Goal: Information Seeking & Learning: Learn about a topic

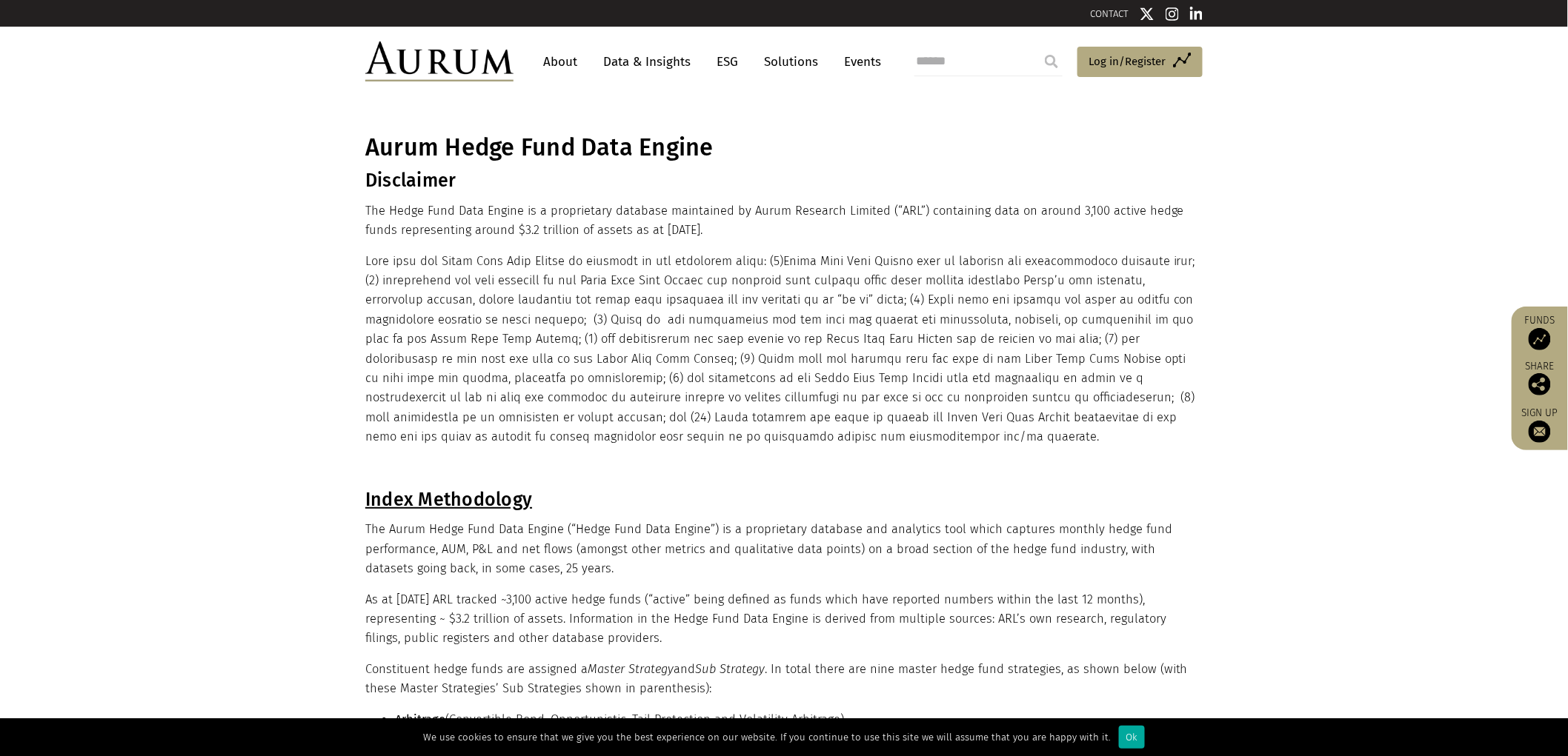
click at [675, 57] on link "Data & Insights" at bounding box center [647, 62] width 102 height 28
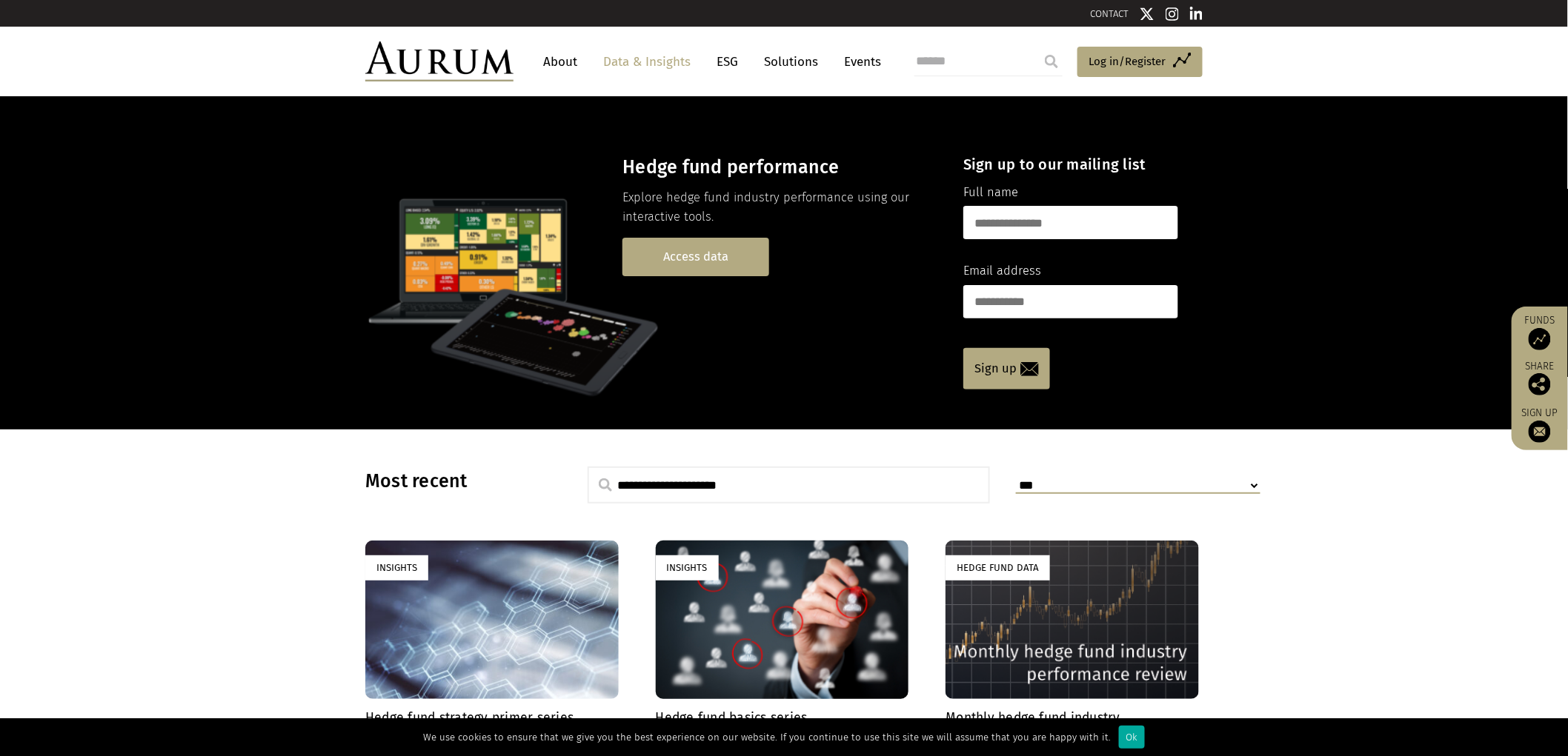
click at [658, 251] on link "Access data" at bounding box center [696, 256] width 147 height 38
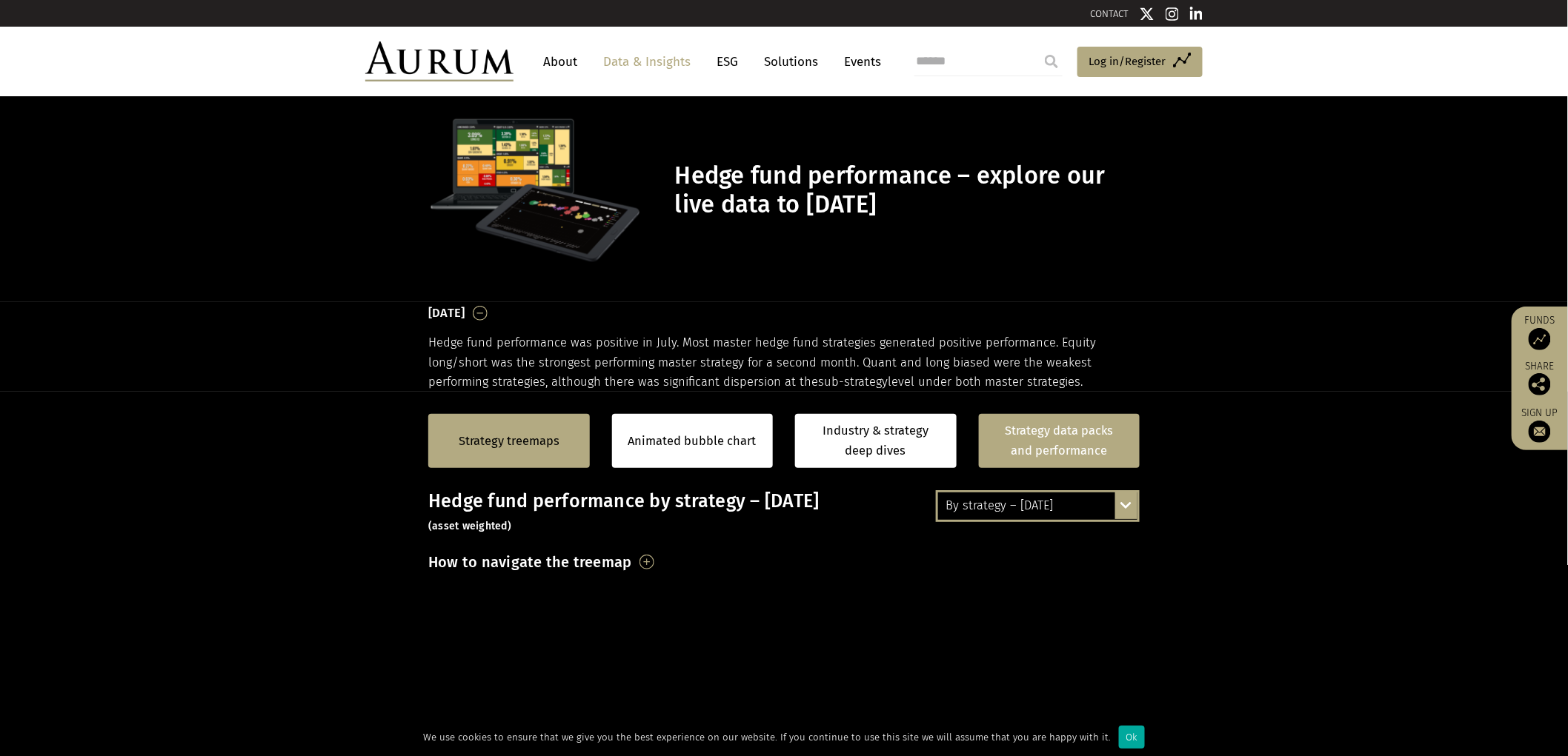
click at [1041, 426] on link "Strategy data packs and performance" at bounding box center [1059, 441] width 161 height 54
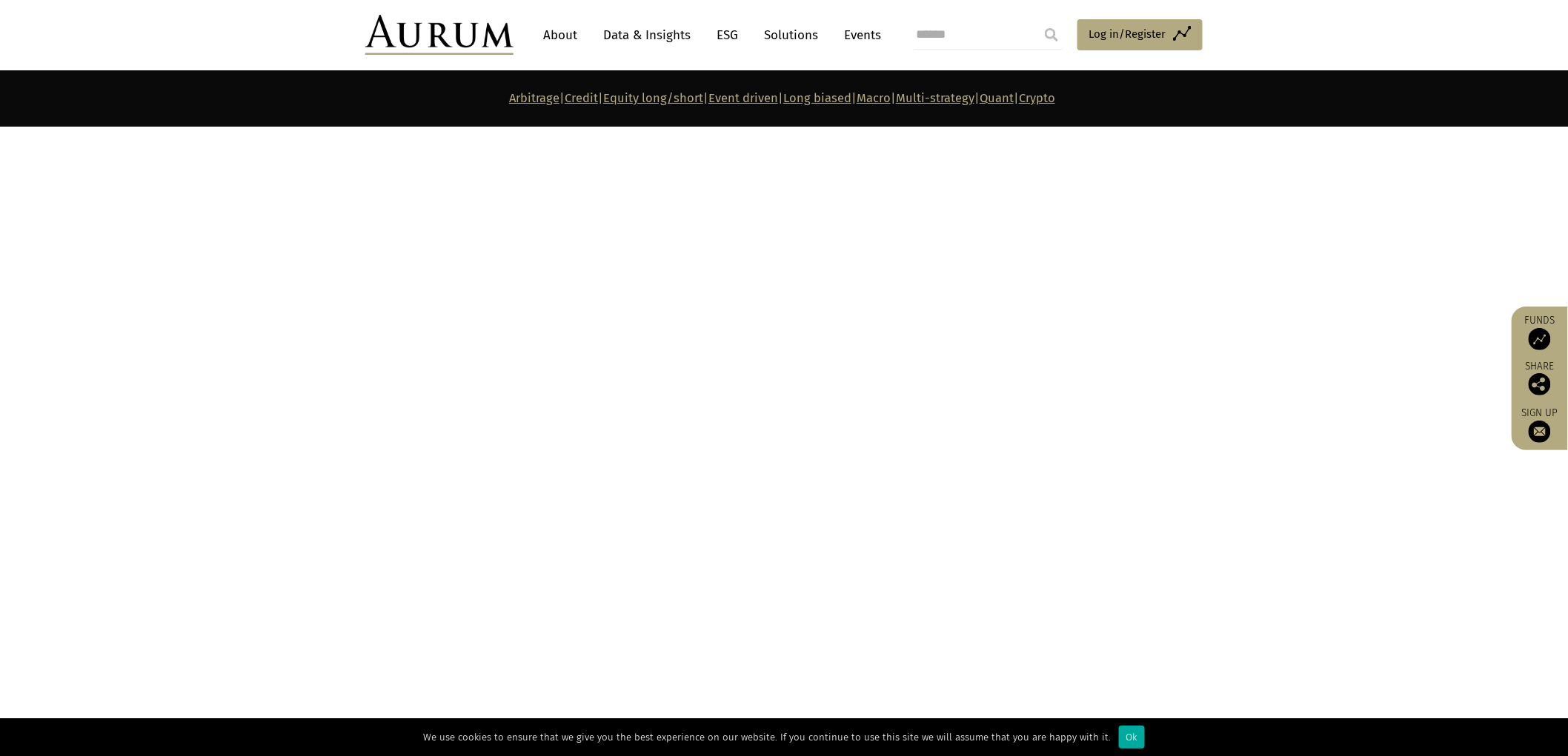
scroll to position [5349, 0]
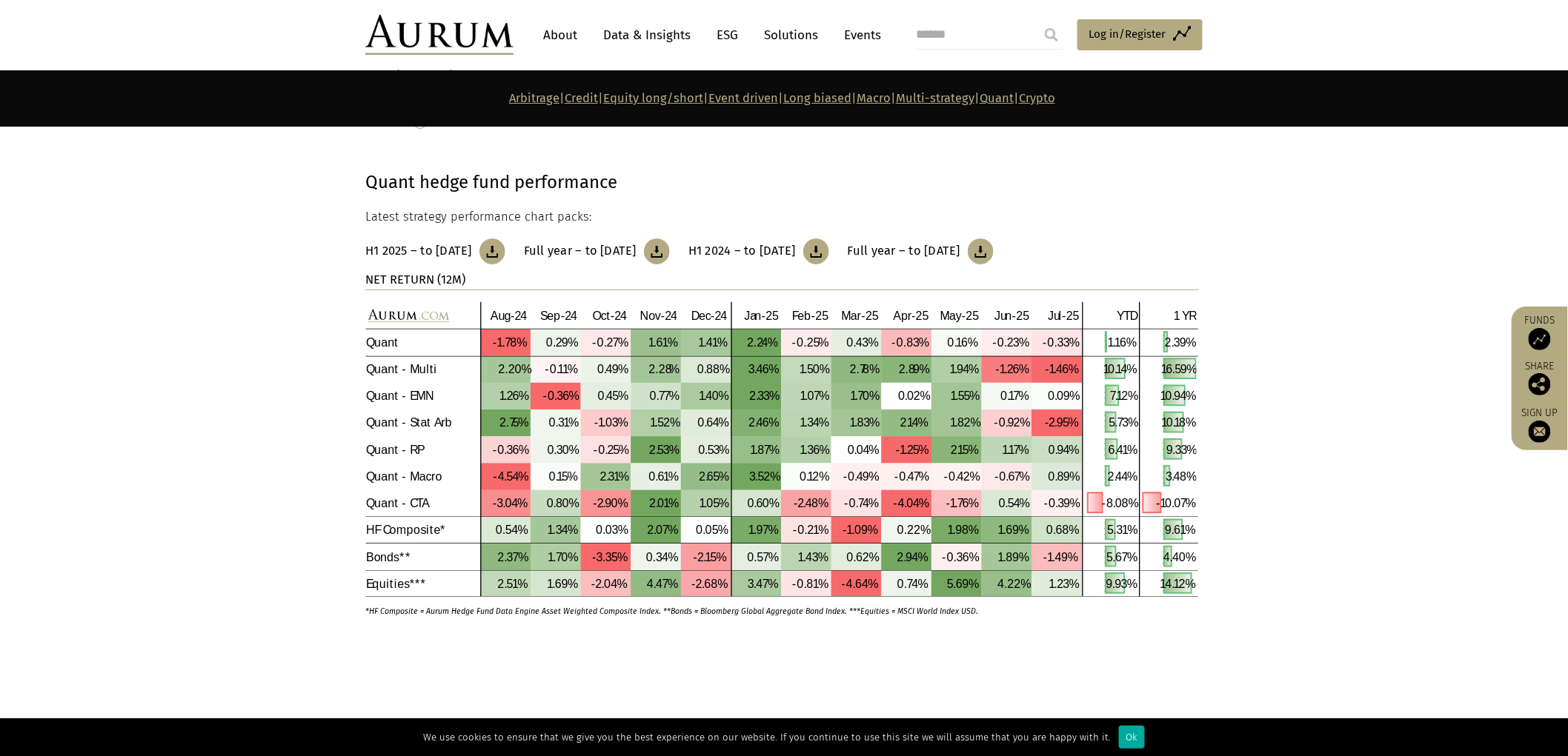
scroll to position [6830, 0]
